Goal: Task Accomplishment & Management: Manage account settings

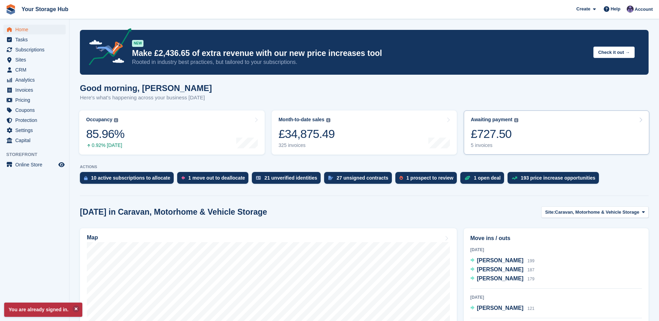
click at [490, 134] on div "£727.50" at bounding box center [495, 134] width 48 height 14
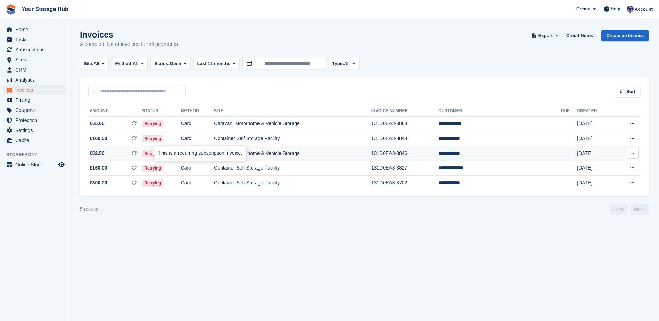
click at [137, 152] on icon at bounding box center [134, 153] width 5 height 5
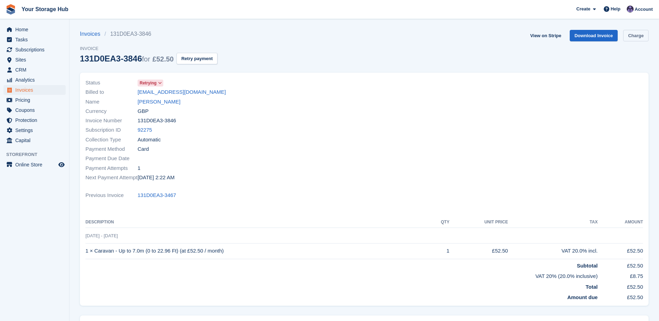
click at [635, 37] on link "Charge" at bounding box center [635, 35] width 25 height 11
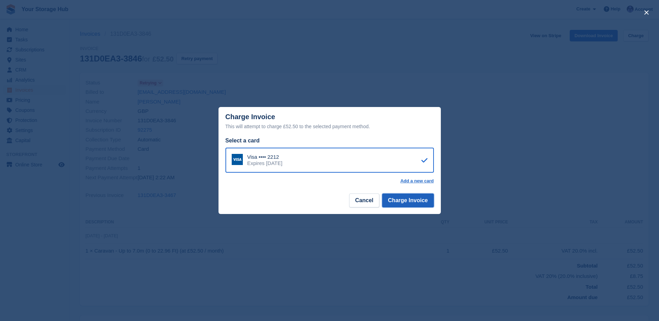
click at [417, 200] on button "Charge Invoice" at bounding box center [408, 201] width 52 height 14
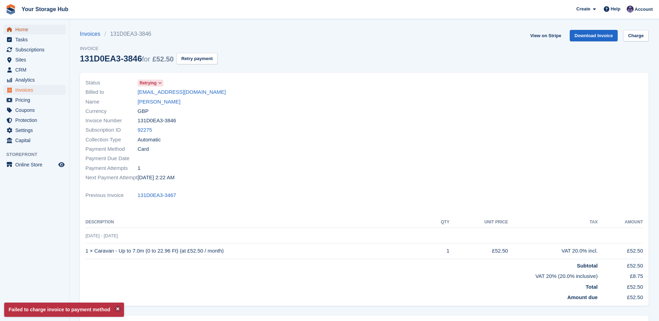
click at [24, 31] on span "Home" at bounding box center [36, 30] width 42 height 10
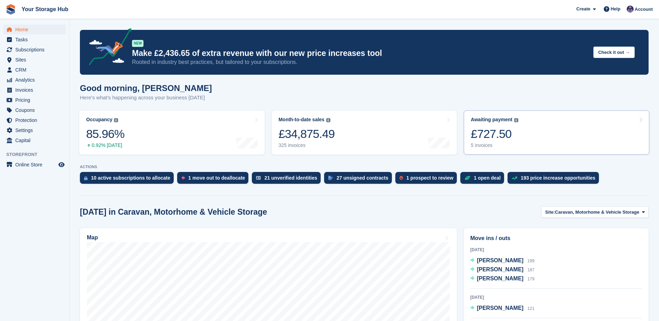
click at [505, 142] on div "Awaiting payment The total outstanding balance on all open invoices. £727.50 5 …" at bounding box center [495, 133] width 48 height 32
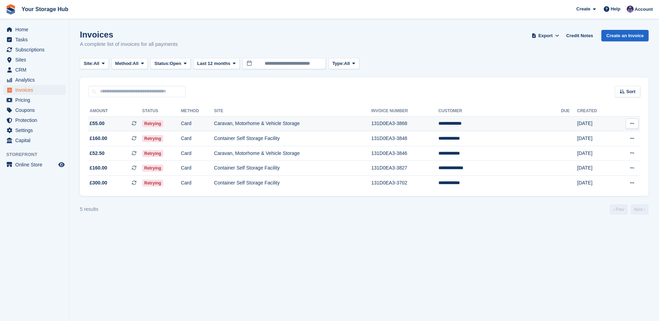
click at [137, 122] on icon at bounding box center [134, 123] width 5 height 5
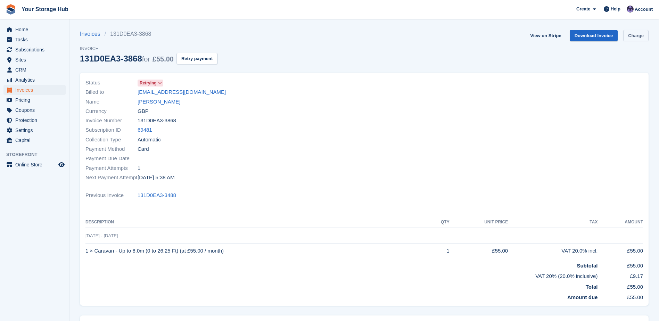
click at [637, 36] on link "Charge" at bounding box center [635, 35] width 25 height 11
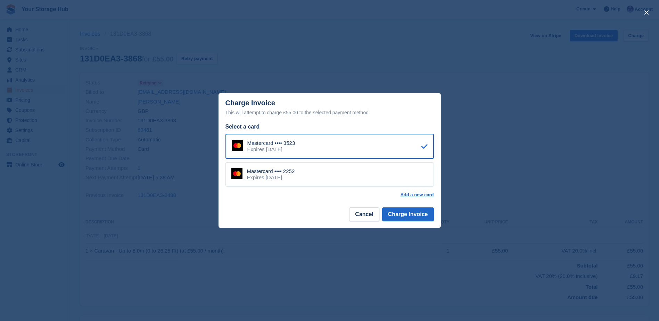
click at [329, 172] on div "Mastercard •••• 2252 Expires [DATE]" at bounding box center [329, 174] width 208 height 24
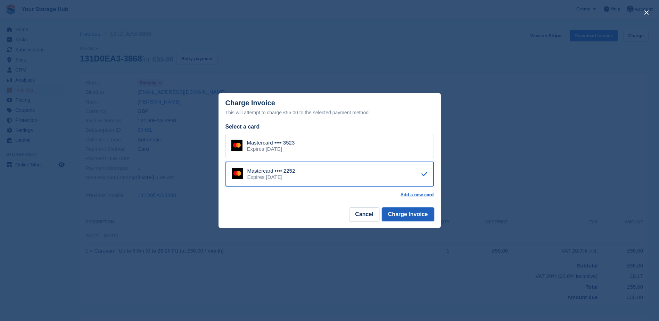
click at [405, 217] on button "Charge Invoice" at bounding box center [408, 214] width 52 height 14
click at [336, 147] on body "Your Storage Hub Create Subscription Invoice Contact Deal Discount Page Help Ch…" at bounding box center [329, 201] width 659 height 403
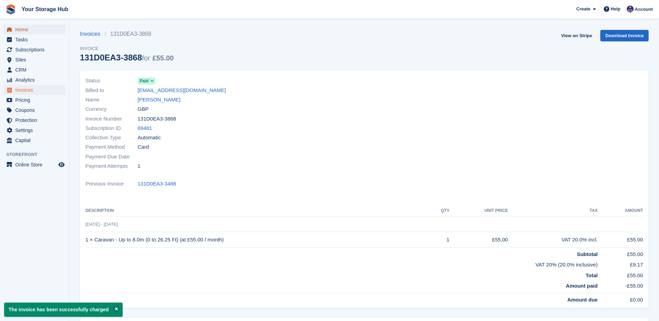
click at [19, 29] on span "Home" at bounding box center [36, 30] width 42 height 10
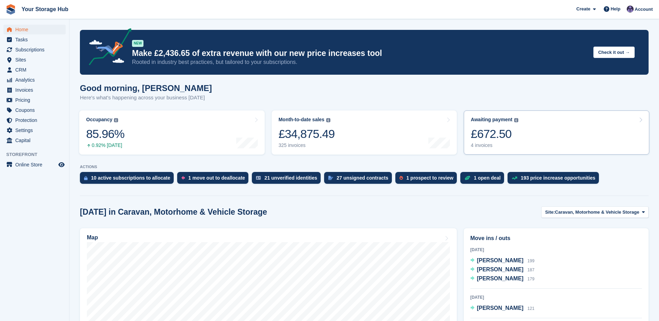
click at [493, 133] on div "£672.50" at bounding box center [495, 134] width 48 height 14
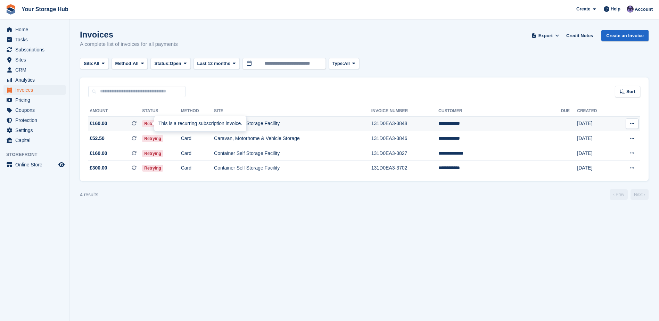
click at [137, 123] on icon at bounding box center [134, 123] width 5 height 5
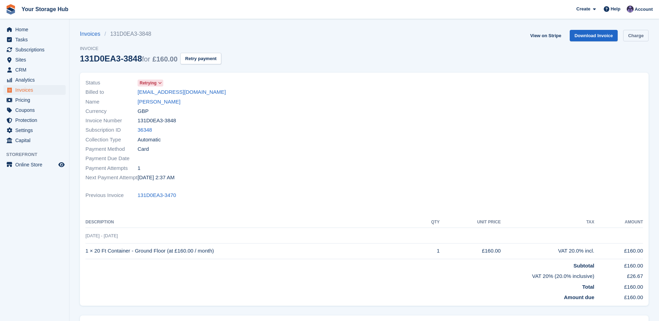
click at [646, 36] on link "Charge" at bounding box center [635, 35] width 25 height 11
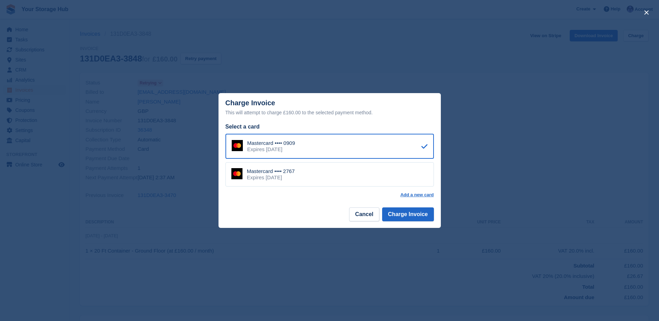
click at [291, 181] on div "Expires April 2030" at bounding box center [271, 177] width 48 height 6
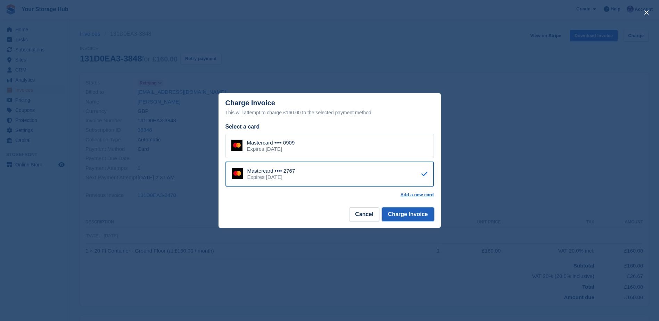
click at [399, 209] on button "Charge Invoice" at bounding box center [408, 214] width 52 height 14
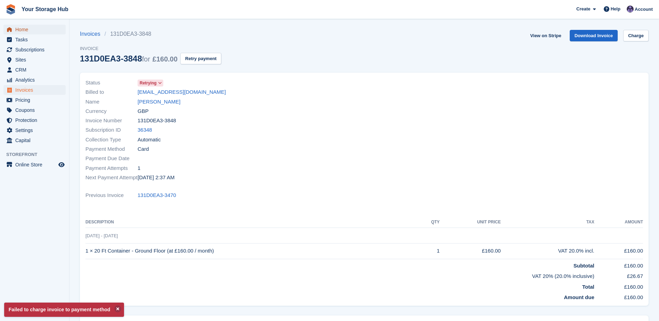
click at [25, 30] on span "Home" at bounding box center [36, 30] width 42 height 10
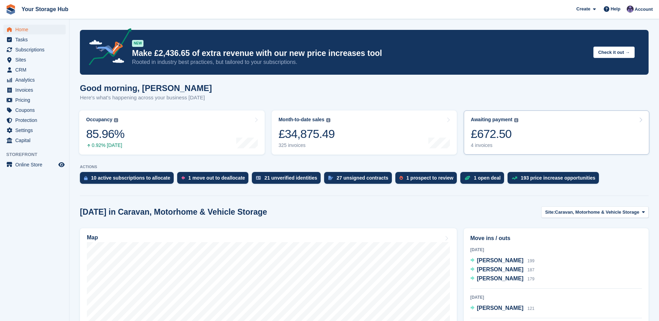
click at [510, 139] on div "£672.50" at bounding box center [495, 134] width 48 height 14
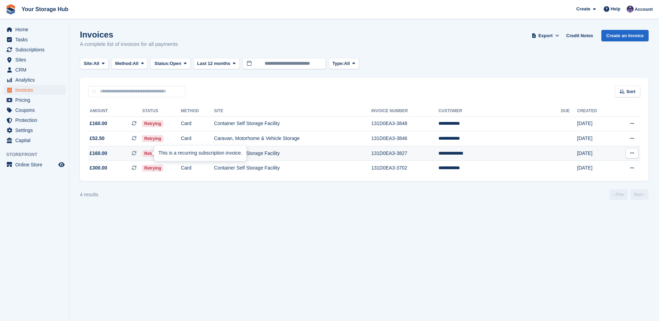
click at [137, 153] on icon at bounding box center [134, 153] width 5 height 5
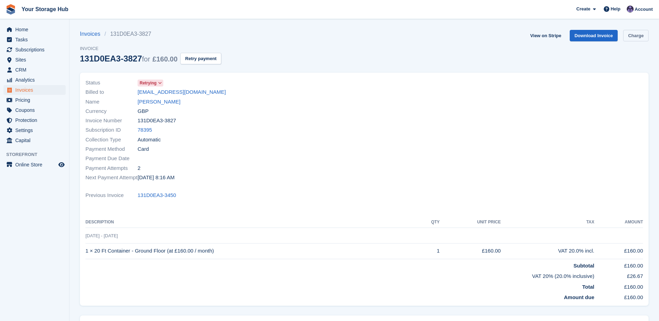
click at [627, 39] on link "Charge" at bounding box center [635, 35] width 25 height 11
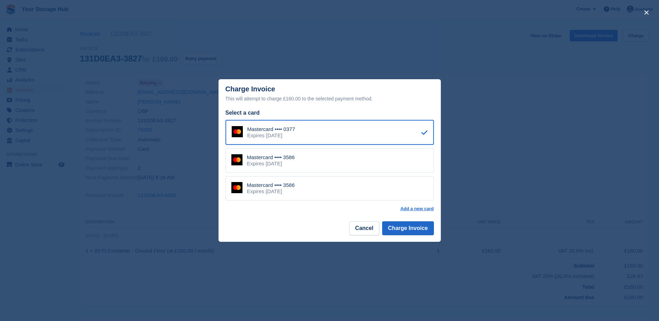
click at [306, 155] on div "Mastercard •••• 3586 Expires April 2030" at bounding box center [329, 160] width 208 height 24
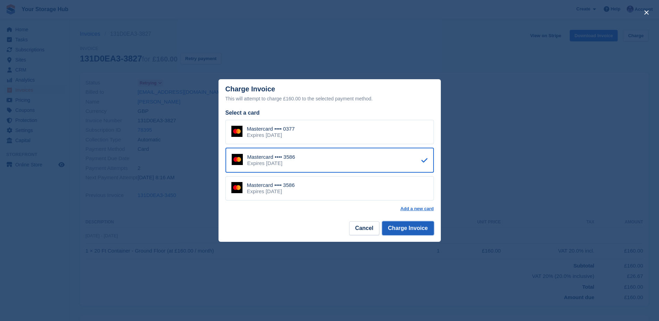
click at [410, 231] on button "Charge Invoice" at bounding box center [408, 228] width 52 height 14
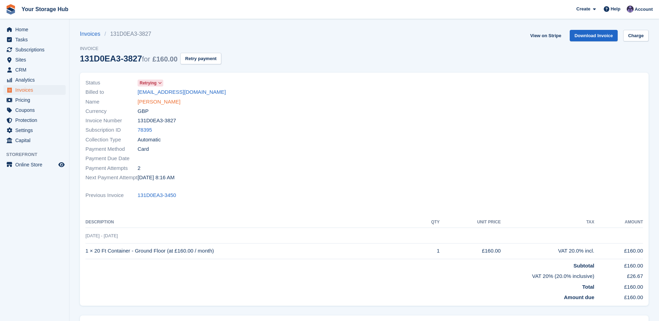
click at [165, 102] on link "Matthew jeffer" at bounding box center [159, 102] width 43 height 8
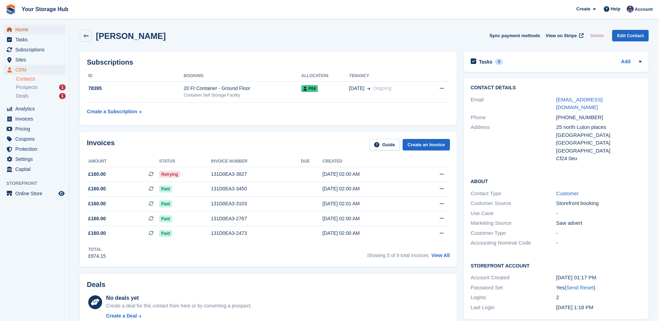
click at [24, 31] on span "Home" at bounding box center [36, 30] width 42 height 10
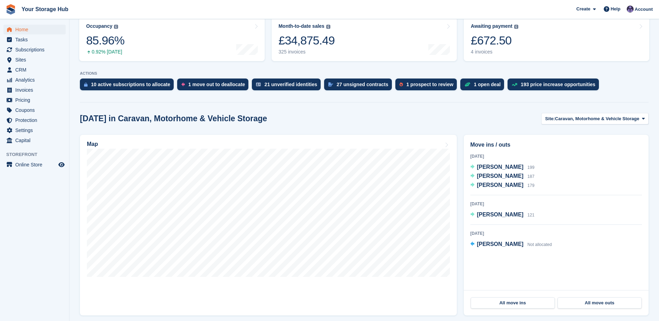
scroll to position [104, 0]
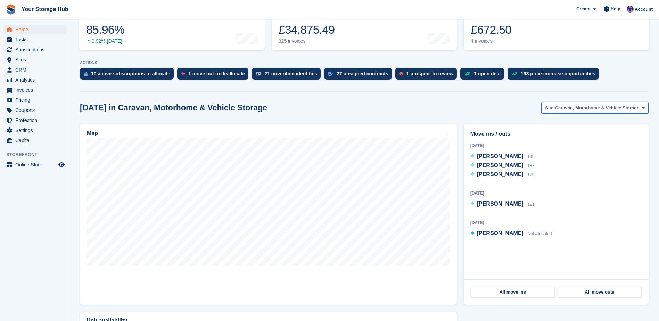
click at [573, 110] on span "Caravan, Motorhome & Vehicle Storage" at bounding box center [597, 108] width 84 height 7
click at [570, 138] on link "Container Self Storage Facility" at bounding box center [595, 137] width 100 height 13
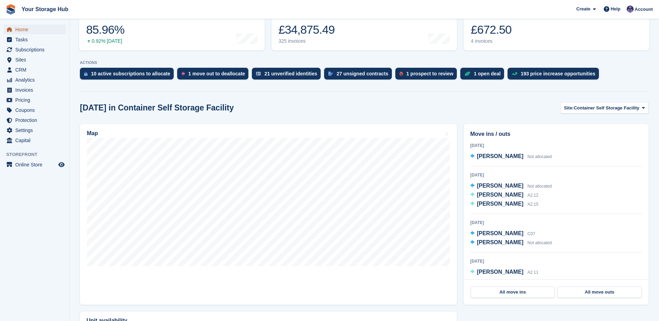
click at [16, 30] on span "Home" at bounding box center [36, 30] width 42 height 10
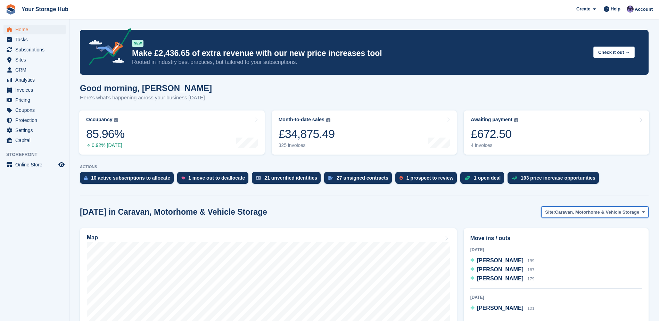
click at [563, 212] on span "Caravan, Motorhome & Vehicle Storage" at bounding box center [597, 212] width 84 height 7
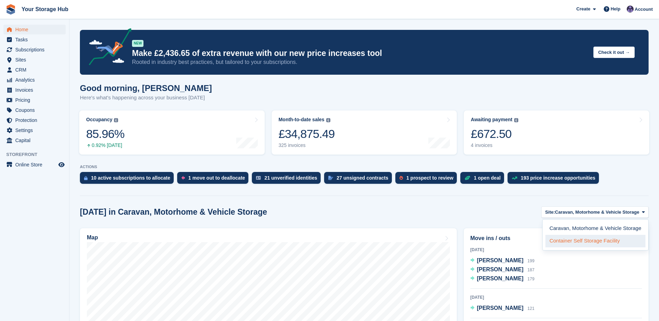
click at [558, 239] on link "Container Self Storage Facility" at bounding box center [595, 241] width 100 height 13
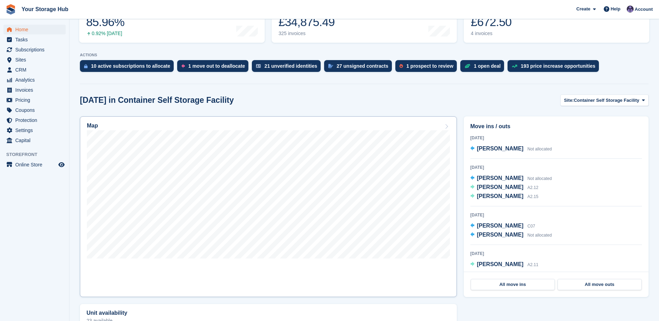
scroll to position [139, 0]
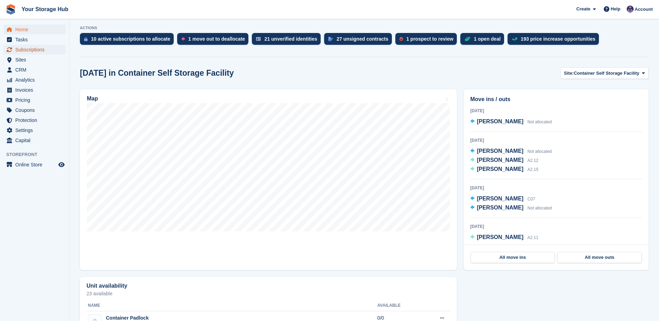
click at [35, 49] on span "Subscriptions" at bounding box center [36, 50] width 42 height 10
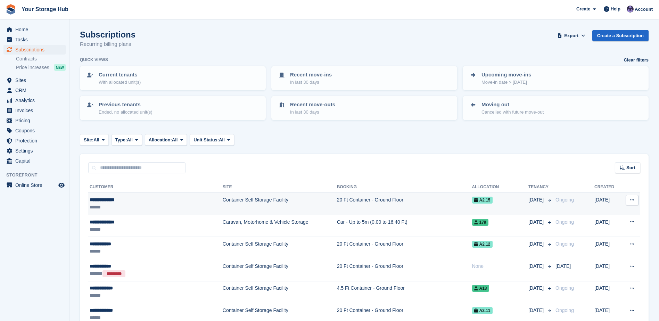
click at [108, 201] on div "**********" at bounding box center [139, 199] width 99 height 7
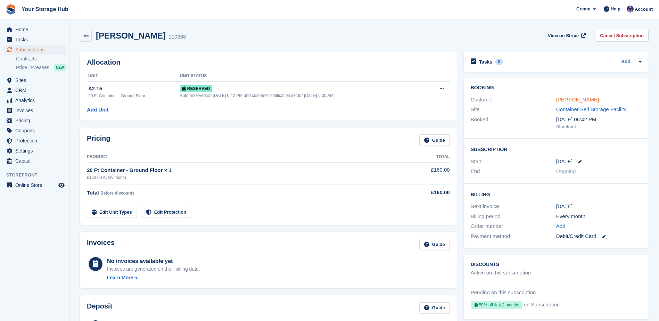
click at [578, 101] on link "[PERSON_NAME]" at bounding box center [577, 100] width 43 height 6
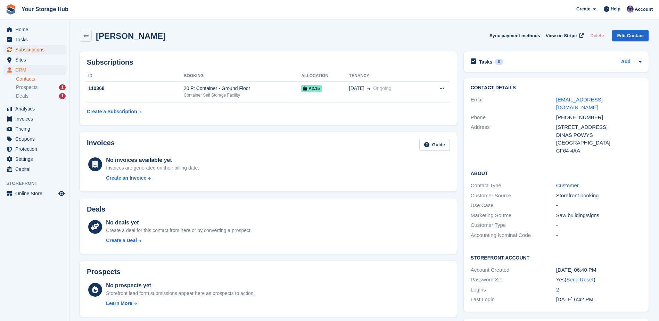
click at [26, 50] on span "Subscriptions" at bounding box center [36, 50] width 42 height 10
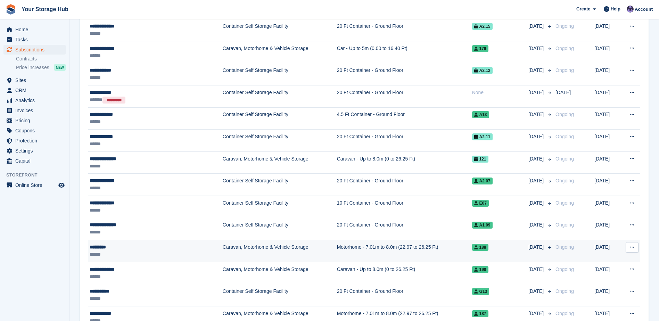
scroll to position [208, 0]
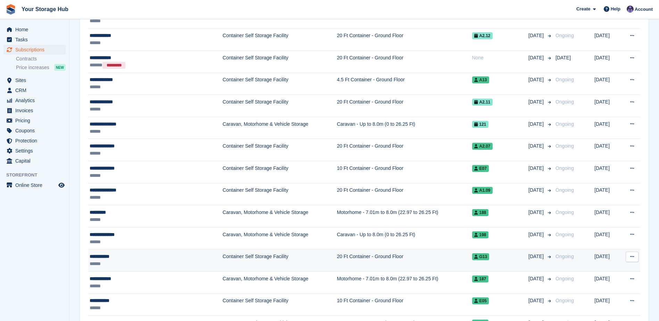
click at [181, 260] on div "******" at bounding box center [139, 263] width 99 height 7
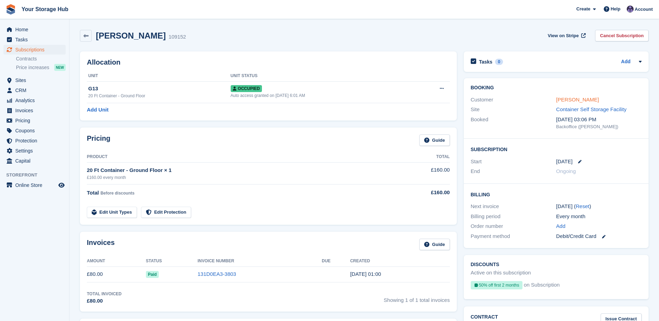
click at [580, 100] on link "Jim Skingle" at bounding box center [577, 100] width 43 height 6
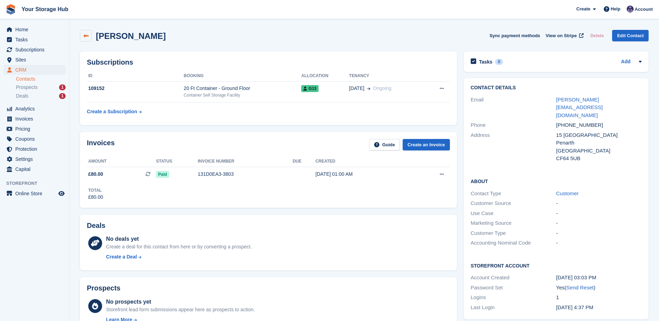
click at [85, 38] on icon at bounding box center [85, 35] width 5 height 5
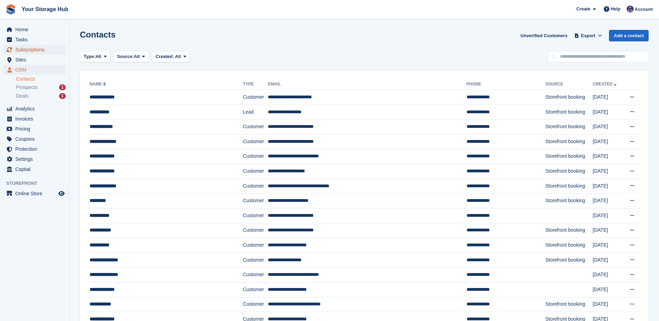
click at [17, 52] on span "Subscriptions" at bounding box center [36, 50] width 42 height 10
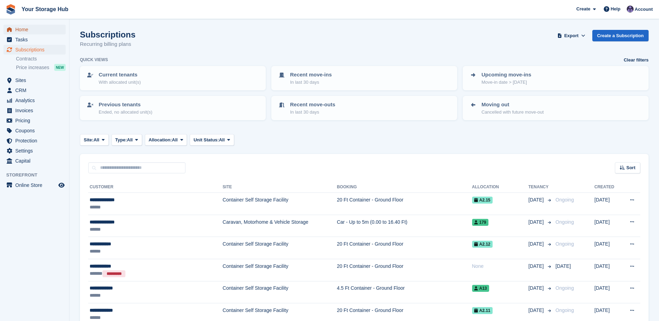
click at [30, 27] on span "Home" at bounding box center [36, 30] width 42 height 10
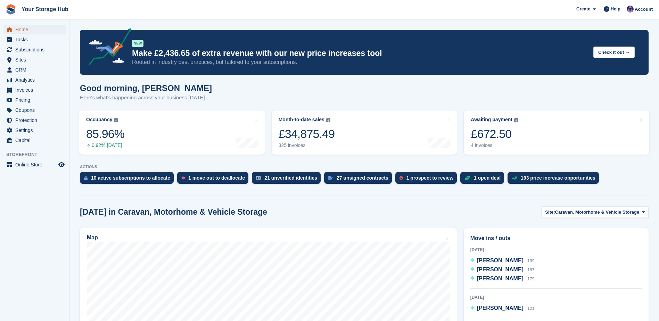
click at [26, 31] on span "Home" at bounding box center [36, 30] width 42 height 10
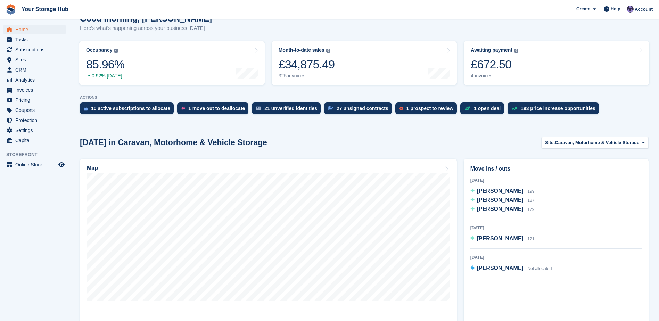
scroll to position [104, 0]
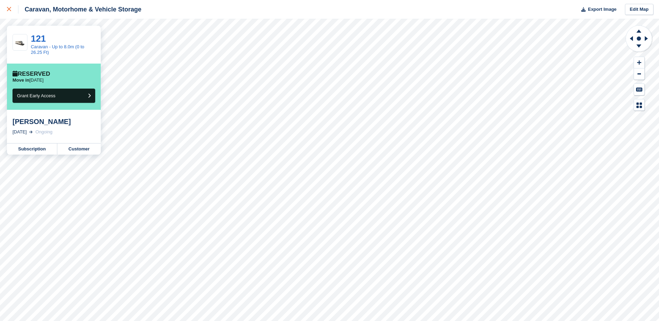
click at [10, 8] on icon at bounding box center [9, 9] width 4 height 4
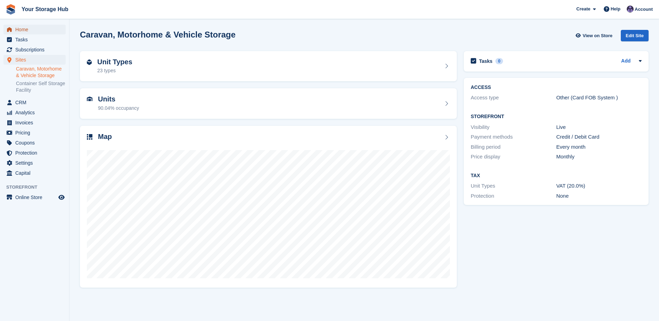
click at [22, 28] on span "Home" at bounding box center [36, 30] width 42 height 10
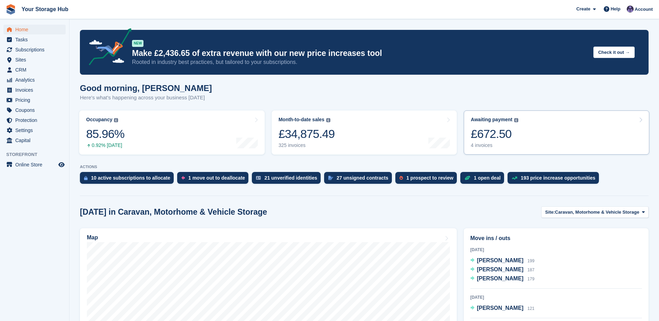
click at [474, 136] on div "£672.50" at bounding box center [495, 134] width 48 height 14
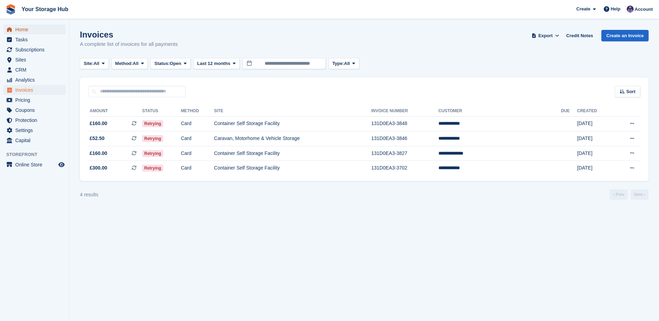
click at [20, 31] on span "Home" at bounding box center [36, 30] width 42 height 10
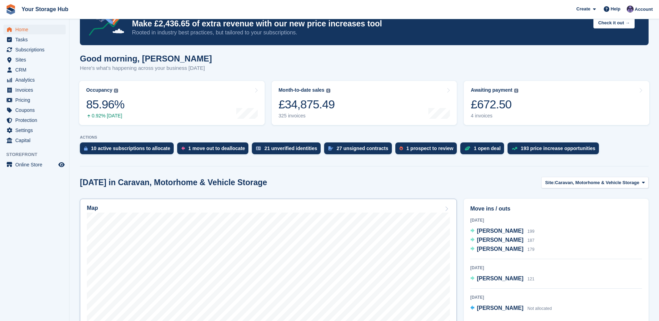
scroll to position [104, 0]
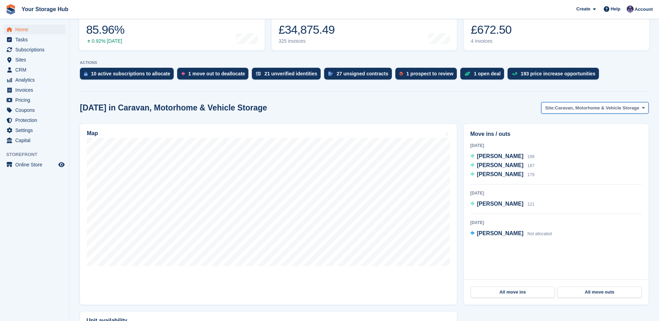
click at [568, 107] on span "Caravan, Motorhome & Vehicle Storage" at bounding box center [597, 108] width 84 height 7
click at [561, 138] on link "Container Self Storage Facility" at bounding box center [595, 137] width 100 height 13
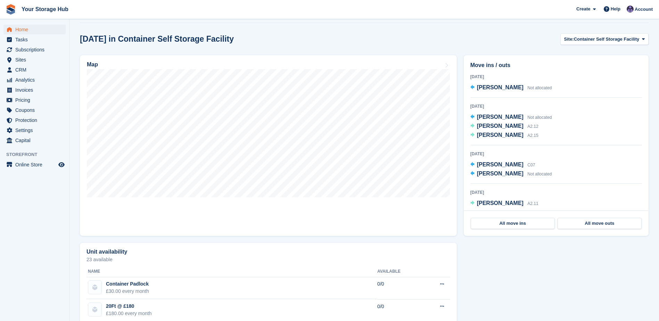
scroll to position [174, 0]
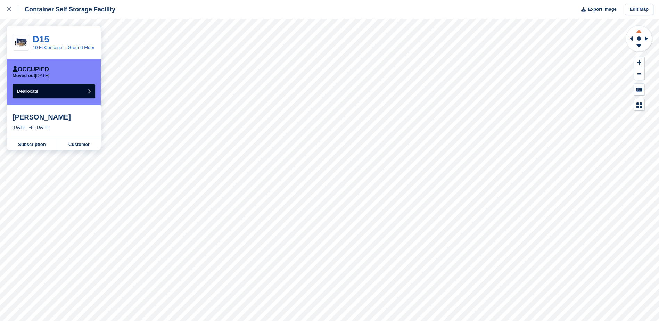
click at [637, 32] on g at bounding box center [639, 30] width 18 height 9
click at [641, 46] on icon at bounding box center [639, 47] width 18 height 9
click at [637, 31] on icon at bounding box center [639, 30] width 18 height 9
click at [7, 7] on div at bounding box center [12, 9] width 11 height 8
click at [9, 8] on icon at bounding box center [9, 9] width 4 height 4
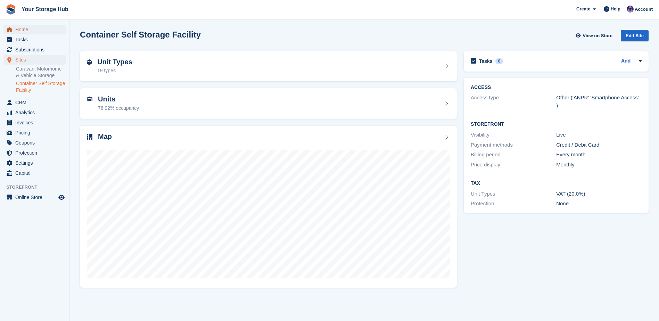
click at [22, 32] on span "Home" at bounding box center [36, 30] width 42 height 10
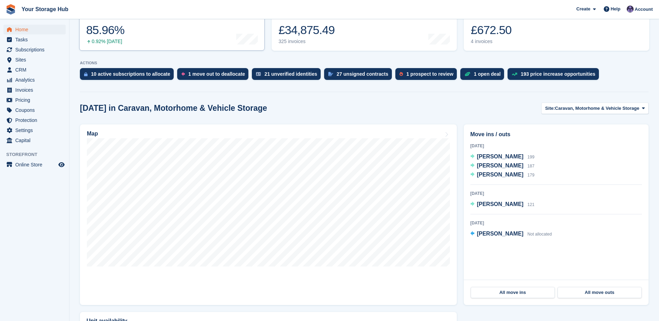
scroll to position [104, 0]
click at [615, 105] on span "Caravan, Motorhome & Vehicle Storage" at bounding box center [597, 108] width 84 height 7
click at [594, 135] on link "Container Self Storage Facility" at bounding box center [595, 137] width 100 height 13
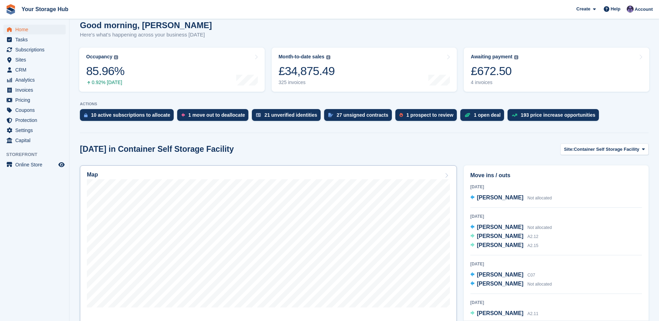
scroll to position [139, 0]
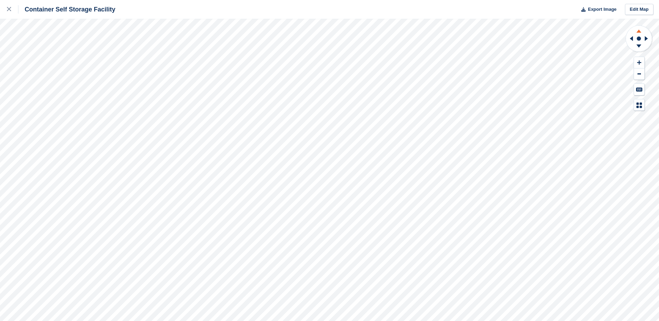
click at [642, 31] on icon at bounding box center [639, 30] width 18 height 9
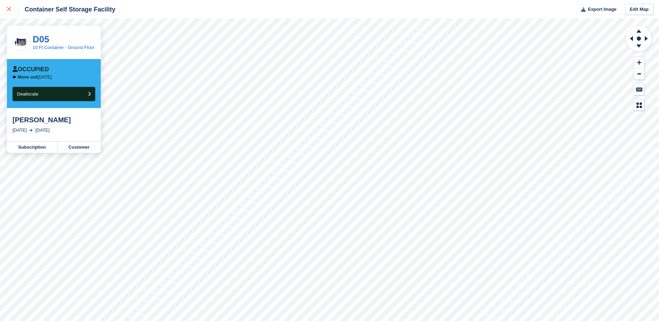
click at [9, 11] on icon at bounding box center [9, 9] width 4 height 4
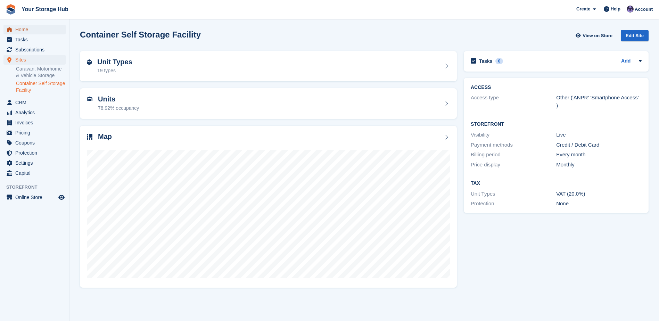
click at [31, 31] on span "Home" at bounding box center [36, 30] width 42 height 10
